Goal: Information Seeking & Learning: Find specific fact

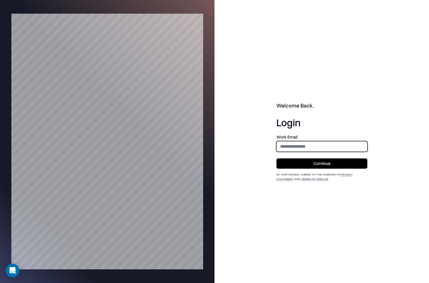
click at [284, 149] on input "email" at bounding box center [322, 146] width 90 height 11
type input "**********"
click at [299, 164] on button "Continue" at bounding box center [321, 163] width 91 height 10
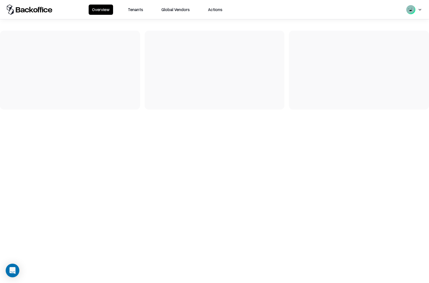
click at [134, 11] on button "Tenants" at bounding box center [135, 10] width 22 height 10
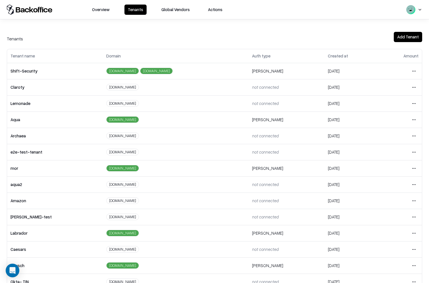
click at [414, 102] on html "Overview Tenants Global Vendors Actions Tenants Add Tenant Tenant name Domain A…" at bounding box center [214, 141] width 429 height 283
click at [377, 149] on div "Login to tenant" at bounding box center [389, 150] width 61 height 11
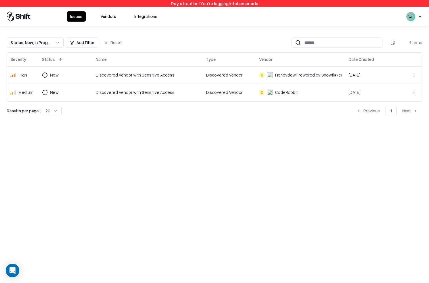
click at [105, 15] on button "Vendors" at bounding box center [108, 16] width 22 height 10
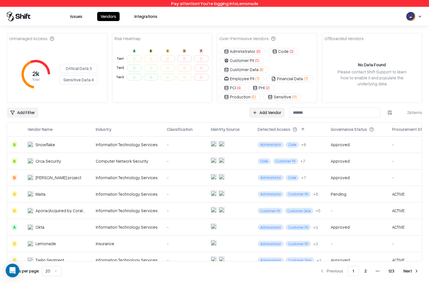
click at [327, 107] on input at bounding box center [334, 112] width 91 height 10
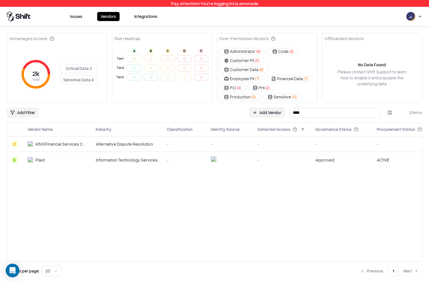
type input "****"
click at [37, 157] on div "Plaid" at bounding box center [40, 160] width 9 height 6
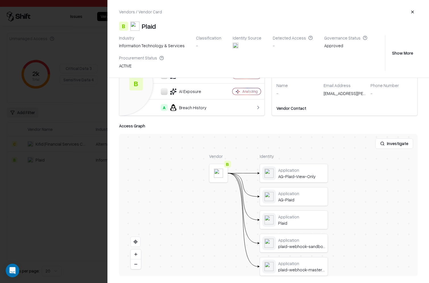
scroll to position [45, 0]
click at [410, 11] on button "button" at bounding box center [412, 12] width 10 height 10
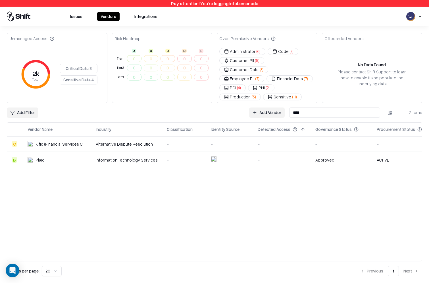
click at [302, 107] on input "****" at bounding box center [334, 112] width 91 height 10
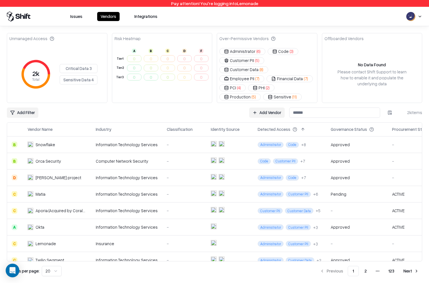
click at [242, 126] on button at bounding box center [245, 129] width 7 height 7
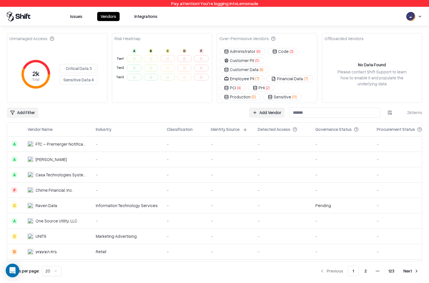
click at [242, 126] on button at bounding box center [245, 129] width 7 height 7
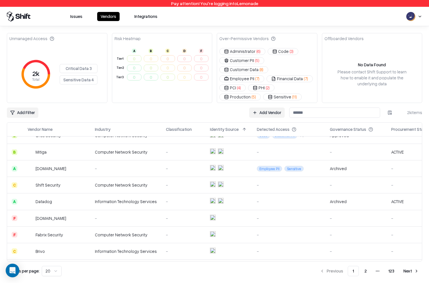
scroll to position [196, 0]
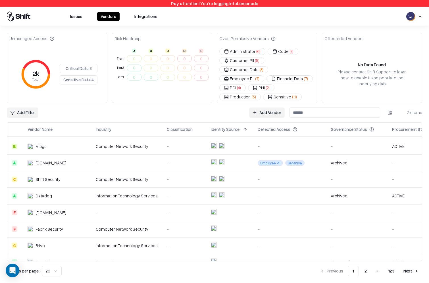
click at [365, 269] on button "2" at bounding box center [365, 271] width 11 height 10
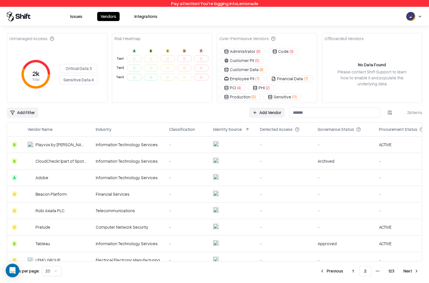
scroll to position [196, 0]
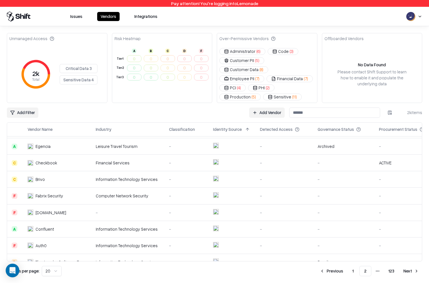
click at [405, 272] on button "Next" at bounding box center [411, 271] width 22 height 10
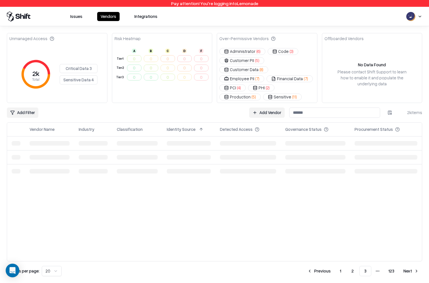
scroll to position [0, 0]
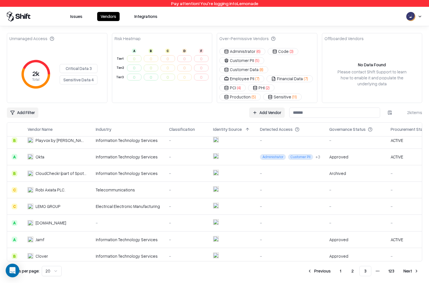
scroll to position [196, 0]
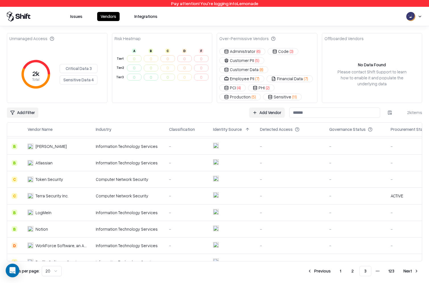
click at [307, 107] on input at bounding box center [334, 112] width 91 height 10
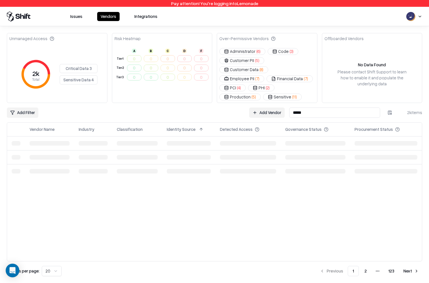
scroll to position [0, 0]
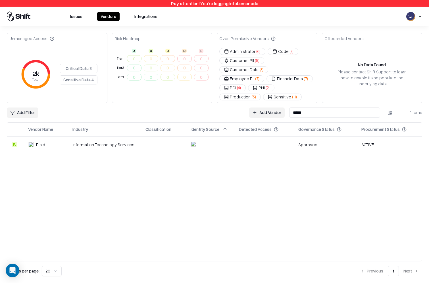
type input "*****"
click at [110, 142] on div "Information Technology Services" at bounding box center [104, 145] width 64 height 6
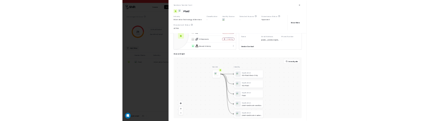
scroll to position [44, 0]
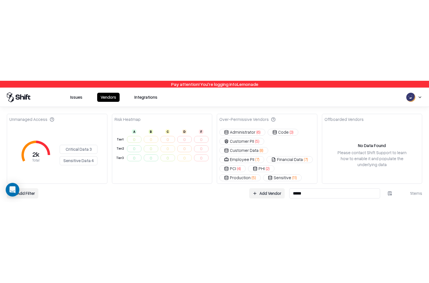
scroll to position [7, 0]
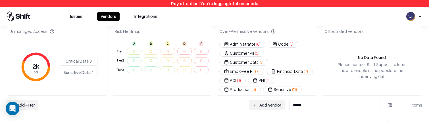
click at [308, 100] on input "*****" at bounding box center [334, 105] width 91 height 10
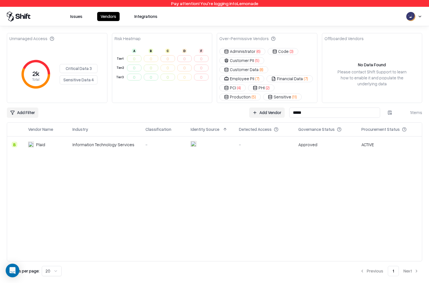
click at [76, 121] on div "Information Technology Services" at bounding box center [104, 145] width 64 height 6
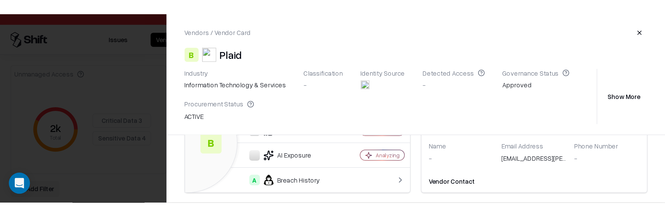
scroll to position [36, 0]
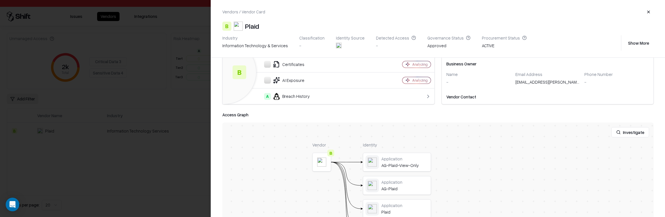
click at [168, 121] on div at bounding box center [332, 108] width 665 height 217
